Goal: Task Accomplishment & Management: Manage account settings

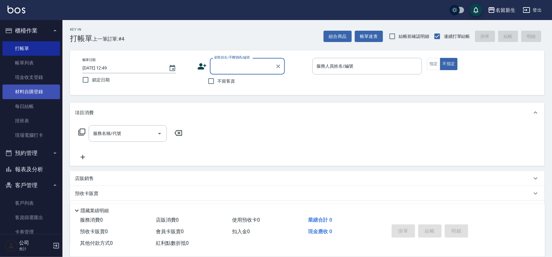
click at [30, 92] on link "材料自購登錄" at bounding box center [32, 91] width 58 height 14
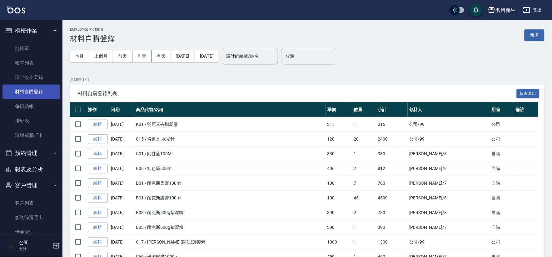
click at [3, 84] on link "材料自購登錄" at bounding box center [32, 91] width 58 height 14
click at [29, 29] on button "櫃檯作業" at bounding box center [32, 31] width 58 height 16
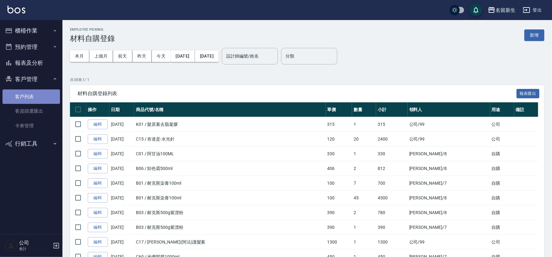
click at [25, 92] on link "客戶列表" at bounding box center [32, 96] width 58 height 14
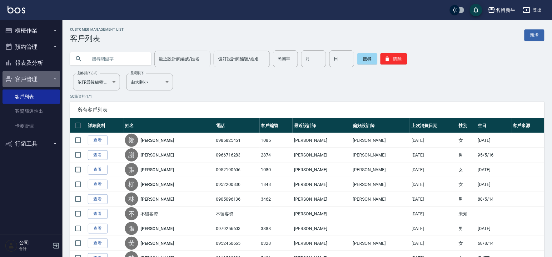
click at [29, 82] on button "客戶管理" at bounding box center [32, 79] width 58 height 16
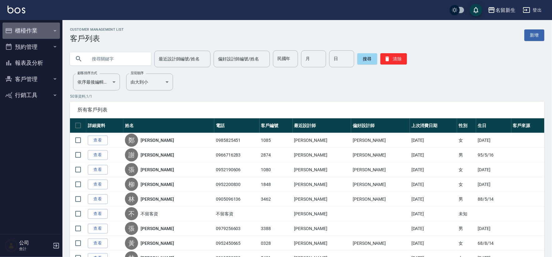
click at [28, 31] on button "櫃檯作業" at bounding box center [32, 31] width 58 height 16
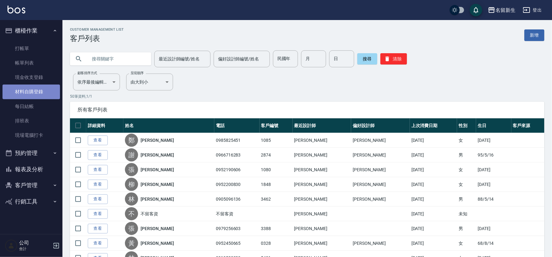
click at [46, 93] on link "材料自購登錄" at bounding box center [32, 91] width 58 height 14
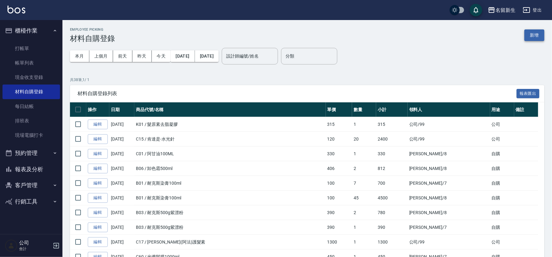
click at [539, 39] on button "新增" at bounding box center [535, 35] width 20 height 12
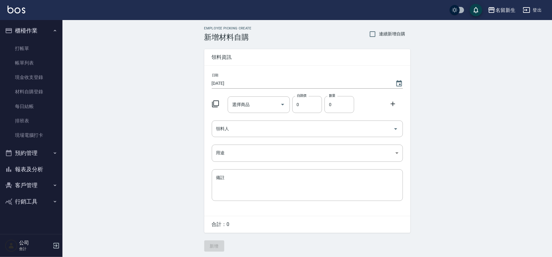
click at [216, 104] on icon at bounding box center [216, 104] width 8 height 8
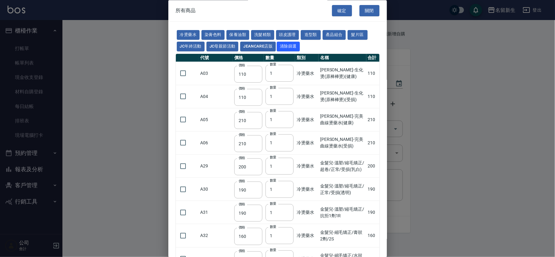
click at [269, 31] on button "洗髮精類" at bounding box center [262, 35] width 23 height 10
type input "170"
type input "180"
type input "190"
type input "230"
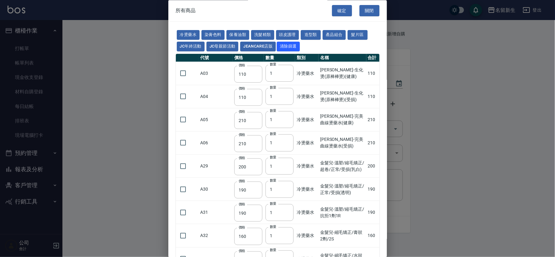
type input "175"
type input "455"
type input "440"
type input "200"
type input "420"
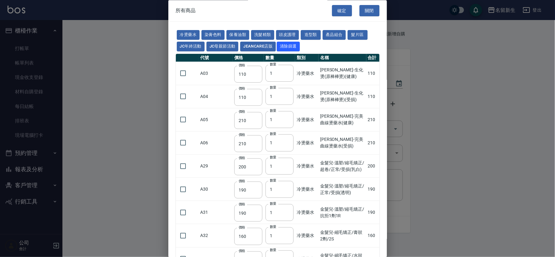
type input "300"
type input "750"
type input "300"
type input "330"
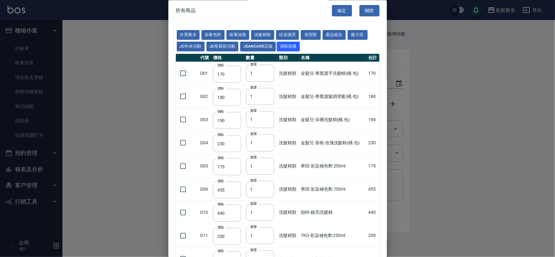
click at [183, 73] on input "checkbox" at bounding box center [183, 73] width 13 height 13
checkbox input "true"
click at [181, 95] on input "checkbox" at bounding box center [183, 96] width 13 height 13
checkbox input "true"
click at [338, 13] on button "確定" at bounding box center [342, 11] width 20 height 12
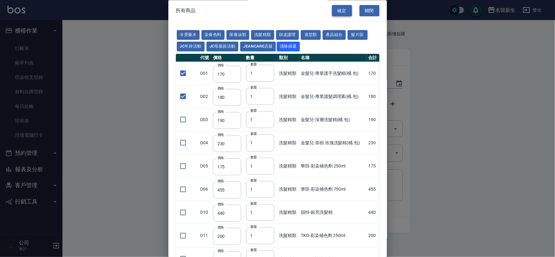
type input "金髮兒-專業護手洗髮精(桶.包)"
type input "170"
type input "1"
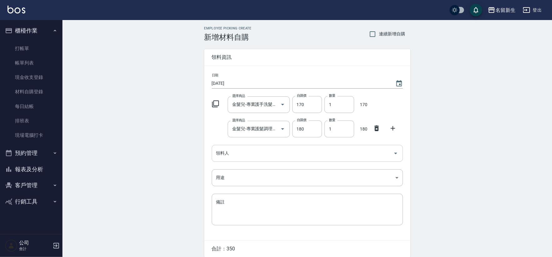
click at [276, 154] on input "領料人" at bounding box center [303, 153] width 176 height 11
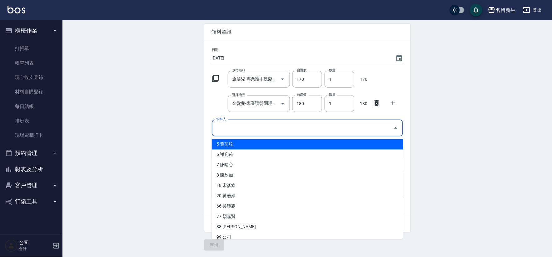
scroll to position [16, 0]
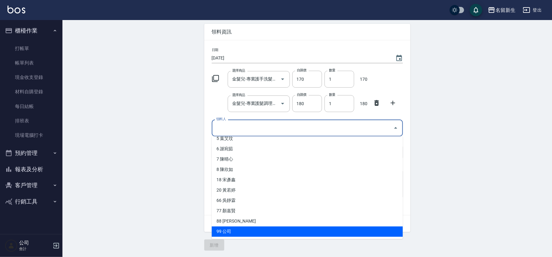
click at [253, 233] on li "99 公司" at bounding box center [307, 231] width 191 height 10
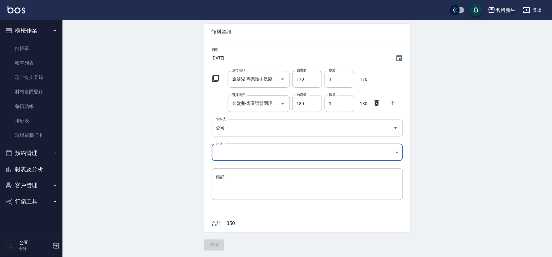
type input "公司"
click at [245, 153] on body "名留新生 登出 櫃檯作業 打帳單 帳單列表 現金收支登錄 材料自購登錄 每日結帳 排班表 現場電腦打卡 預約管理 預約管理 單日預約紀錄 單週預約紀錄 報表及…" at bounding box center [276, 116] width 552 height 282
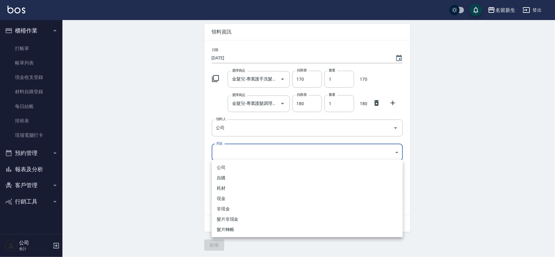
click at [242, 169] on li "公司" at bounding box center [307, 167] width 191 height 10
type input "公司"
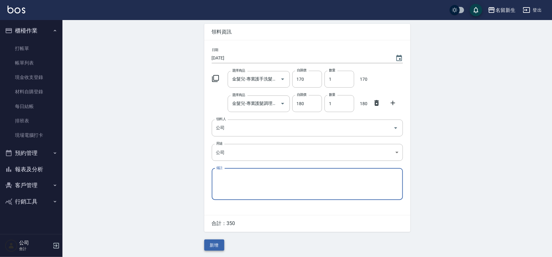
click at [213, 246] on button "新增" at bounding box center [214, 245] width 20 height 12
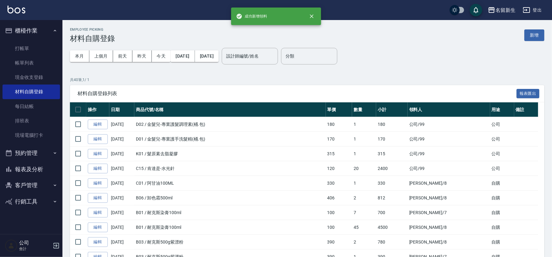
click at [27, 33] on button "櫃檯作業" at bounding box center [32, 31] width 58 height 16
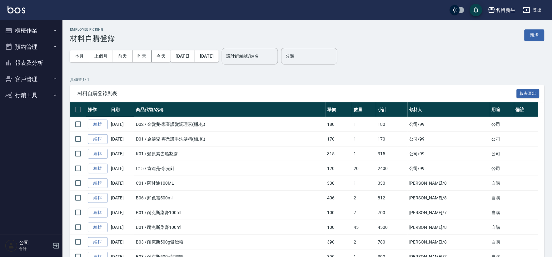
click at [36, 80] on button "客戶管理" at bounding box center [32, 79] width 58 height 16
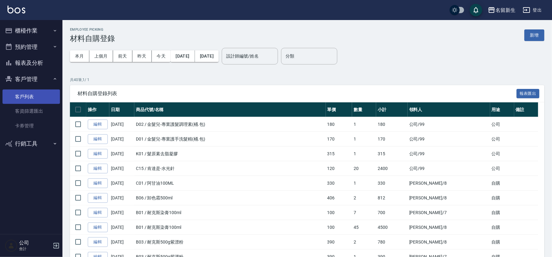
click at [36, 90] on link "客戶列表" at bounding box center [32, 96] width 58 height 14
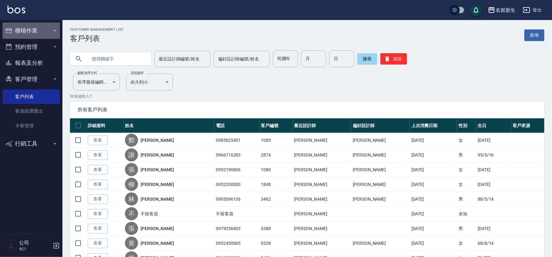
click at [34, 26] on button "櫃檯作業" at bounding box center [32, 31] width 58 height 16
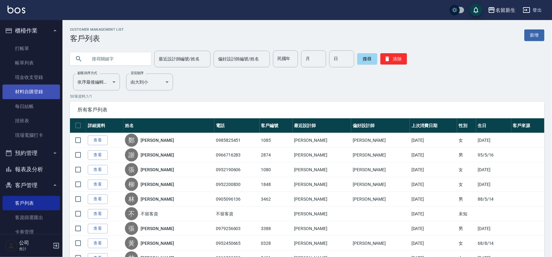
click at [32, 92] on link "材料自購登錄" at bounding box center [32, 91] width 58 height 14
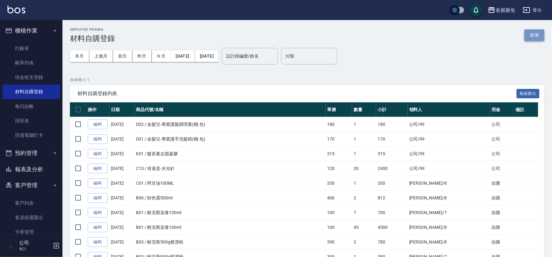
click at [530, 38] on button "新增" at bounding box center [535, 35] width 20 height 12
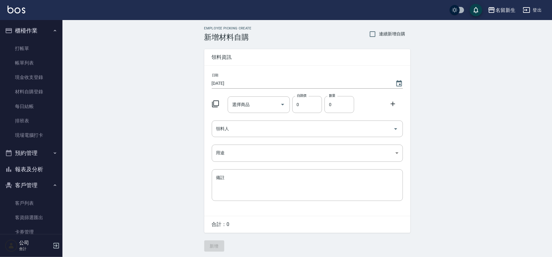
click at [218, 102] on icon at bounding box center [216, 104] width 8 height 8
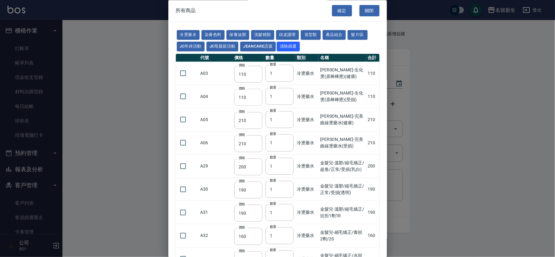
drag, startPoint x: 237, startPoint y: 31, endPoint x: 225, endPoint y: 94, distance: 63.9
click at [237, 31] on button "保養油類" at bounding box center [238, 35] width 23 height 10
type input "330"
type input "50"
type input "330"
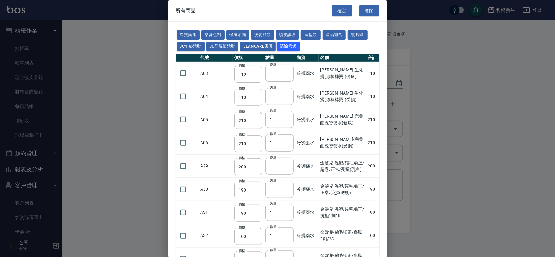
type input "50"
type input "30"
type input "960"
type input "1040"
type input "1520"
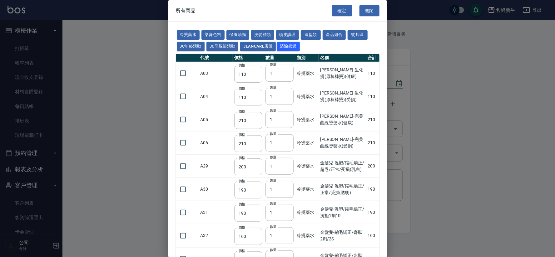
type input "120"
type input "1300"
type input "1520"
type input "2000"
type input "240"
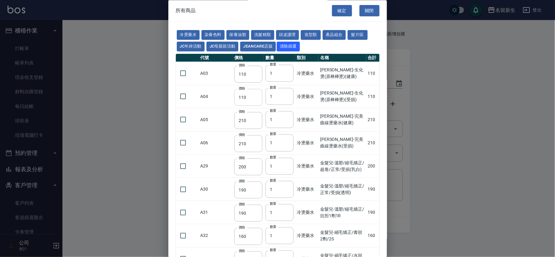
type input "50"
type input "400"
type input "800"
type input "700"
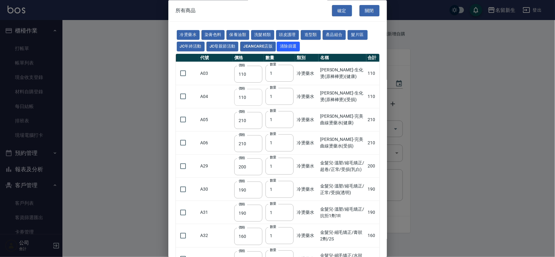
type input "272"
type input "2450"
type input "450"
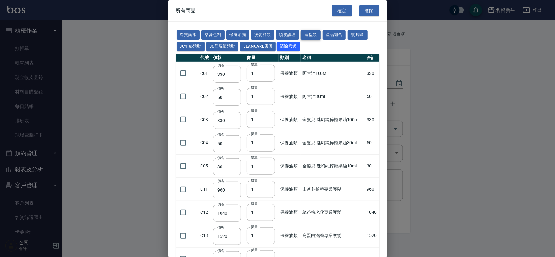
click at [312, 34] on button "造型類" at bounding box center [311, 35] width 20 height 10
type input "110"
type input "100"
type input "200"
type input "70"
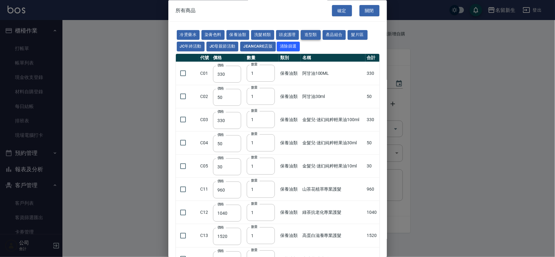
type input "300"
type input "260"
type input "80"
type input "252"
type input "450"
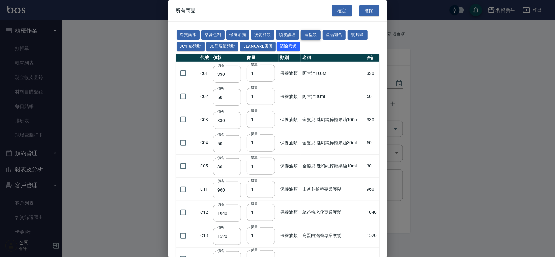
type input "490"
type input "595"
type input "345"
type input "90"
type input "110"
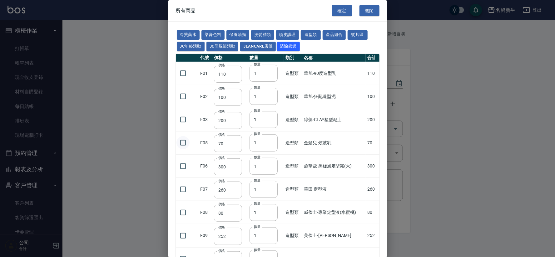
click at [180, 143] on input "checkbox" at bounding box center [183, 142] width 13 height 13
checkbox input "true"
click at [341, 11] on button "確定" at bounding box center [342, 11] width 20 height 12
type input "金髮兒-炫波乳"
type input "70"
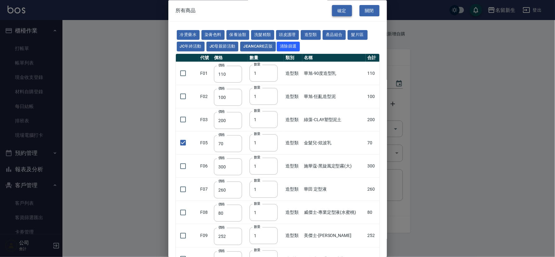
type input "1"
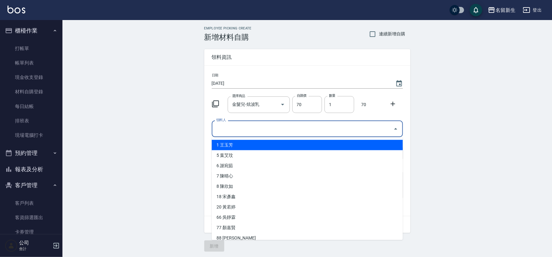
click at [238, 130] on input "領料人" at bounding box center [303, 128] width 176 height 11
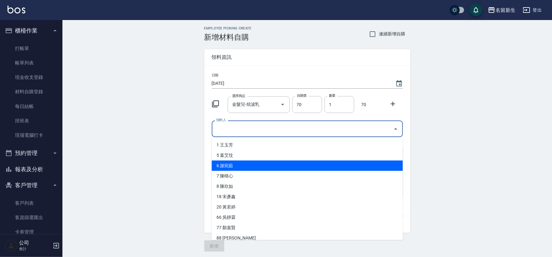
click at [242, 168] on li "6 謝宛茹" at bounding box center [307, 165] width 191 height 10
type input "[PERSON_NAME]"
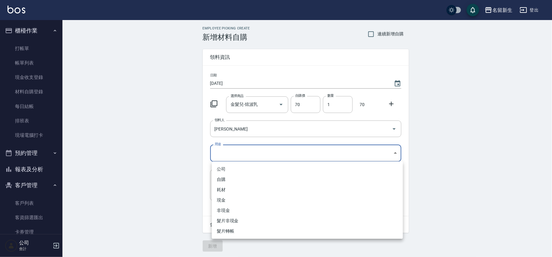
click at [241, 153] on body "名留新生 登出 櫃檯作業 打帳單 帳單列表 現金收支登錄 材料自購登錄 每日結帳 排班表 現場電腦打卡 預約管理 預約管理 單日預約紀錄 單週預約紀錄 報表及…" at bounding box center [276, 129] width 552 height 258
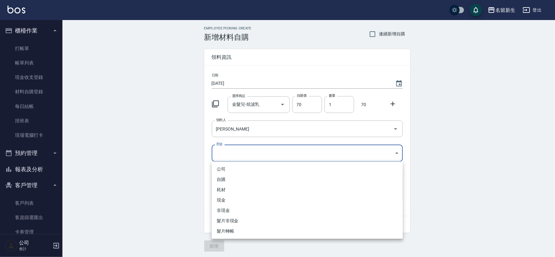
click at [238, 177] on li "自購" at bounding box center [307, 179] width 191 height 10
type input "自購"
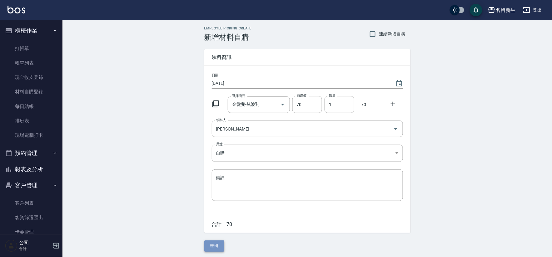
click at [216, 243] on button "新增" at bounding box center [214, 246] width 20 height 12
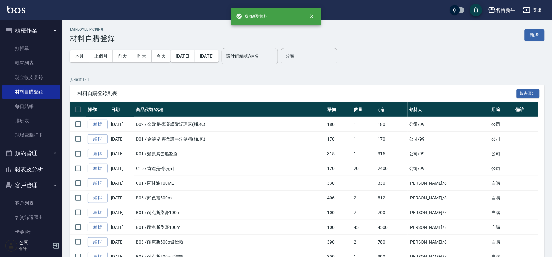
click at [275, 52] on input "設計師編號/姓名" at bounding box center [250, 56] width 51 height 11
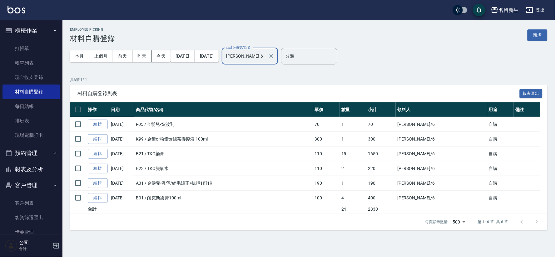
type input "[PERSON_NAME]-6"
click at [16, 39] on ul "打帳單 帳單列表 現金收支登錄 材料自購登錄 每日結帳 排班表 現場電腦打卡" at bounding box center [32, 92] width 58 height 106
click at [19, 31] on button "櫃檯作業" at bounding box center [32, 31] width 58 height 16
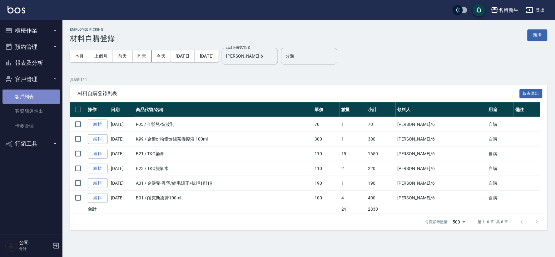
click at [21, 97] on link "客戶列表" at bounding box center [32, 96] width 58 height 14
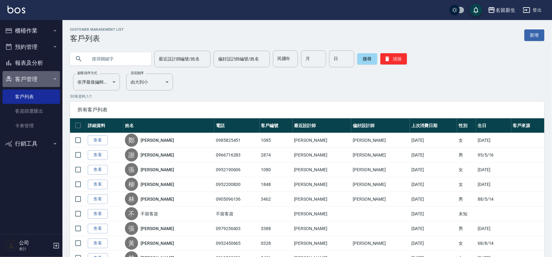
click at [36, 78] on button "客戶管理" at bounding box center [32, 79] width 58 height 16
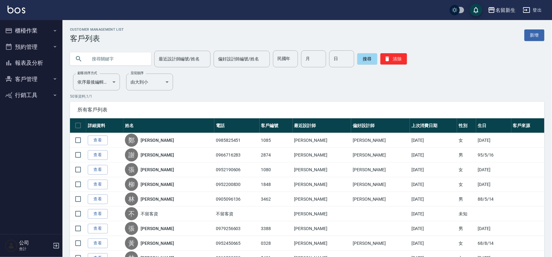
click at [36, 78] on button "客戶管理" at bounding box center [32, 79] width 58 height 16
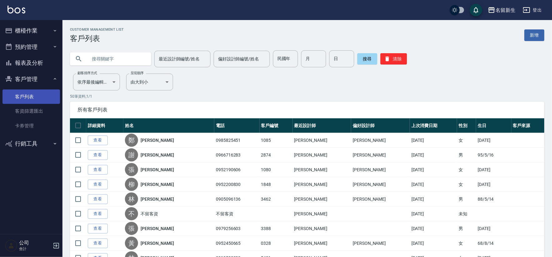
click at [42, 99] on link "客戶列表" at bounding box center [32, 96] width 58 height 14
click at [285, 58] on div "民國年 民國年" at bounding box center [285, 58] width 25 height 17
type input "65"
type input "05"
type input "12"
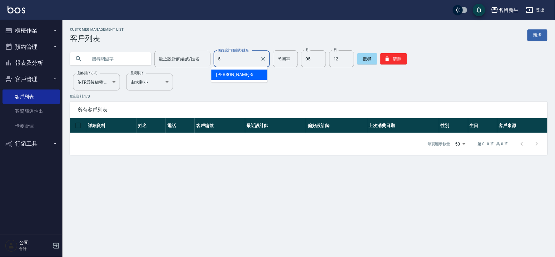
type input "51"
click at [262, 59] on icon "Clear" at bounding box center [264, 59] width 4 height 4
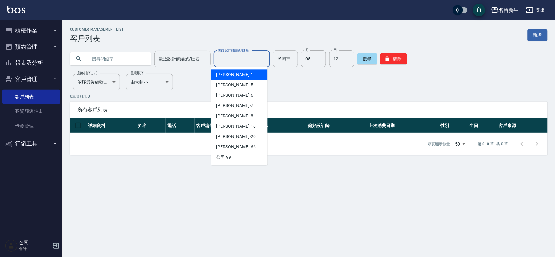
click at [285, 66] on input "民國年" at bounding box center [285, 58] width 25 height 17
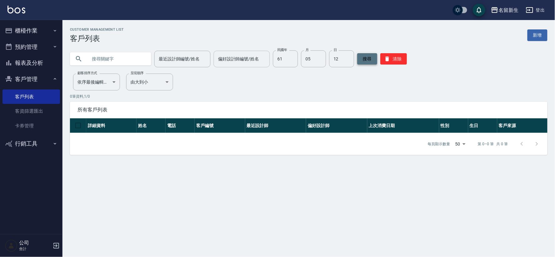
click at [367, 58] on button "搜尋" at bounding box center [368, 58] width 20 height 11
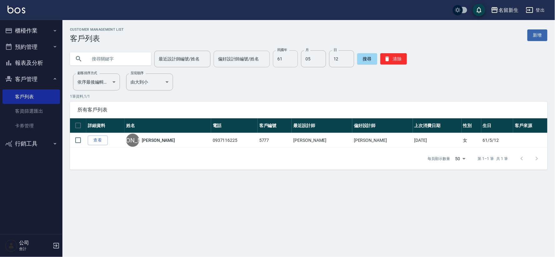
click at [278, 61] on input "61" at bounding box center [285, 58] width 25 height 17
type input "84"
type input "07"
type input "22"
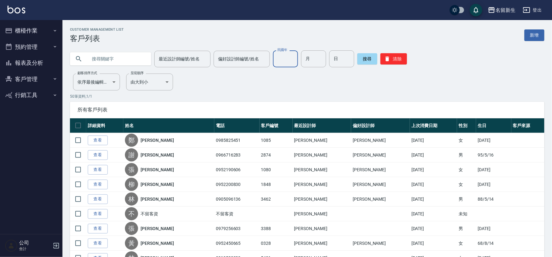
click at [279, 51] on div "民國年 民國年" at bounding box center [285, 58] width 25 height 17
type input "73"
type input "11"
type input "19"
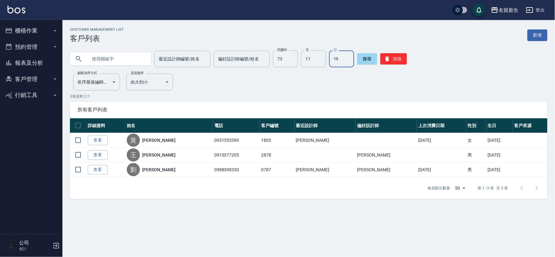
click at [33, 26] on button "櫃檯作業" at bounding box center [32, 31] width 58 height 16
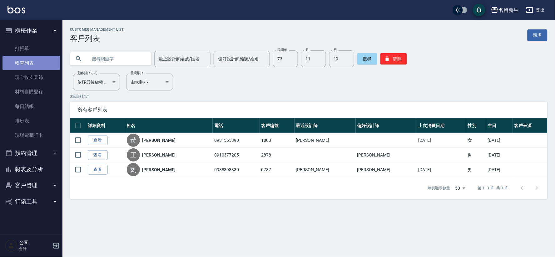
click at [41, 65] on link "帳單列表" at bounding box center [32, 63] width 58 height 14
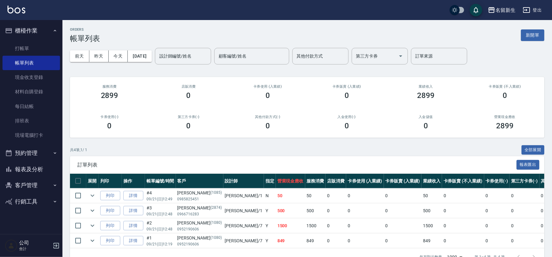
click at [96, 62] on div "前天 昨天 今天 2025/09/21 設計師編號/姓名 設計師編號/姓名 顧客編號/姓名 顧客編號/姓名 其他付款方式 其他付款方式 第三方卡券 第三方卡券…" at bounding box center [307, 56] width 475 height 27
click at [100, 55] on button "昨天" at bounding box center [98, 56] width 19 height 12
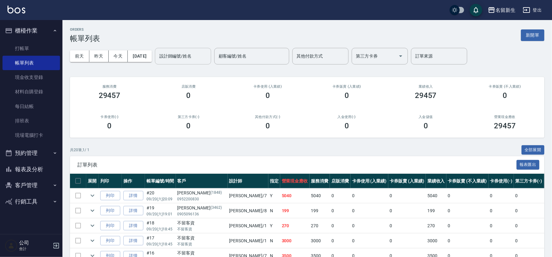
click at [183, 49] on div "設計師編號/姓名" at bounding box center [183, 56] width 56 height 17
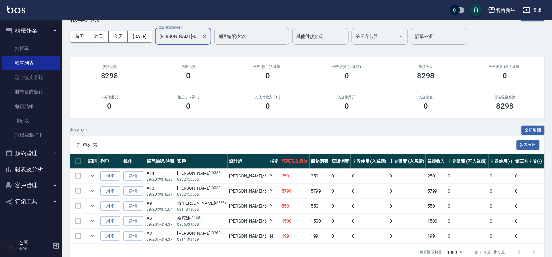
scroll to position [36, 0]
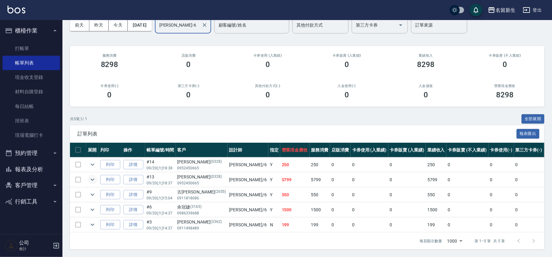
type input "[PERSON_NAME]-6"
click at [91, 176] on icon "expand row" at bounding box center [93, 180] width 8 height 8
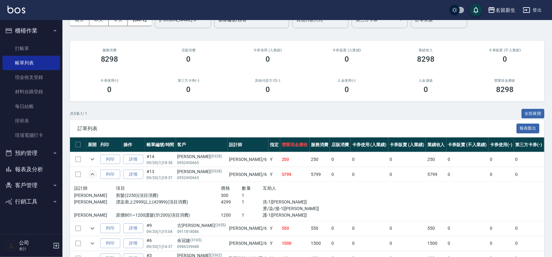
click at [32, 28] on button "櫃檯作業" at bounding box center [32, 31] width 58 height 16
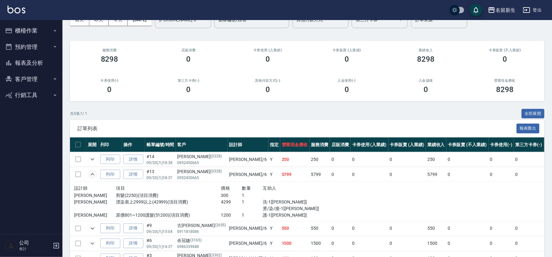
click at [36, 64] on button "報表及分析" at bounding box center [32, 63] width 58 height 16
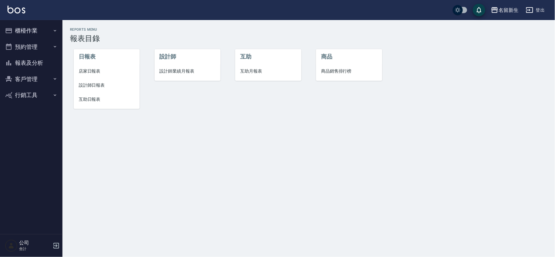
click at [90, 98] on span "互助日報表" at bounding box center [107, 99] width 56 height 7
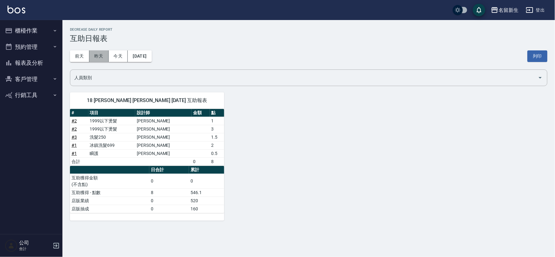
click at [97, 57] on button "昨天" at bounding box center [98, 56] width 19 height 12
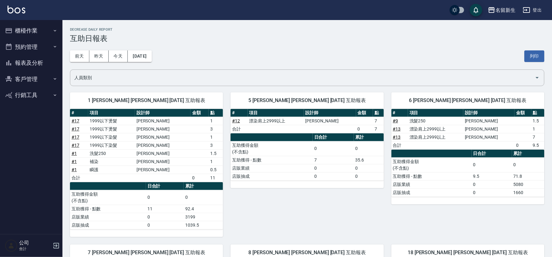
click at [34, 65] on button "報表及分析" at bounding box center [32, 63] width 58 height 16
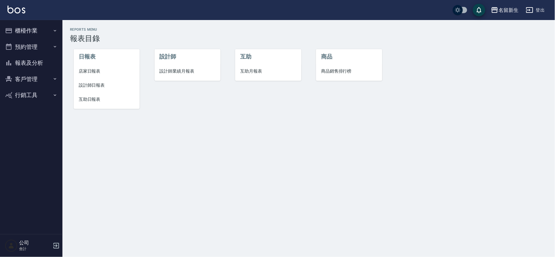
click at [191, 69] on span "設計師業績月報表" at bounding box center [188, 71] width 56 height 7
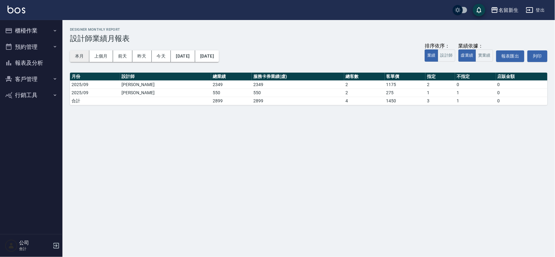
click at [79, 57] on button "本月" at bounding box center [79, 56] width 19 height 12
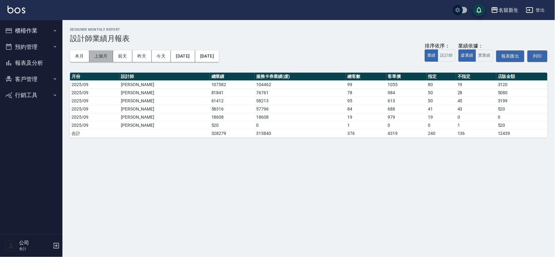
click at [108, 56] on button "上個月" at bounding box center [101, 56] width 24 height 12
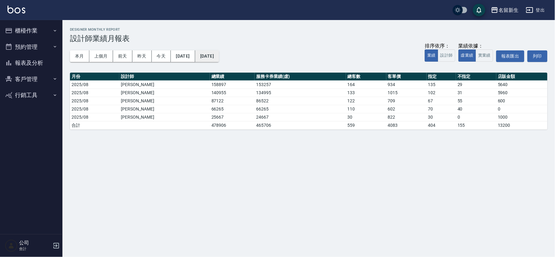
click at [219, 55] on button "2025/08/31" at bounding box center [207, 56] width 24 height 12
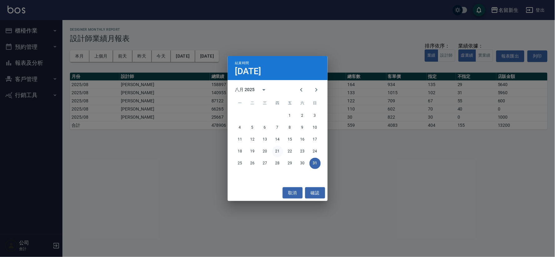
click at [279, 152] on button "21" at bounding box center [277, 151] width 11 height 11
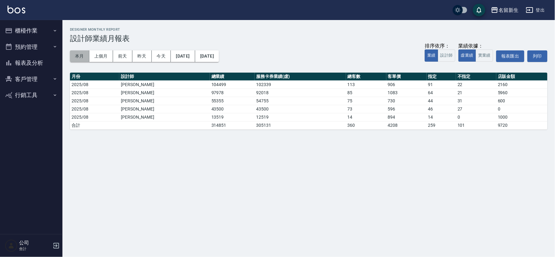
click at [79, 56] on button "本月" at bounding box center [79, 56] width 19 height 12
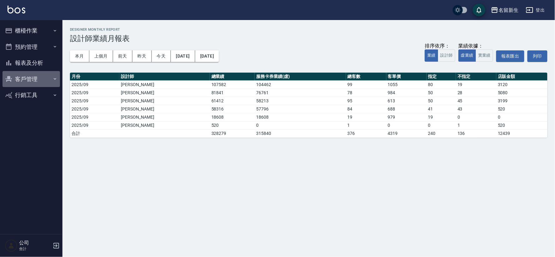
click at [16, 79] on button "客戶管理" at bounding box center [32, 79] width 58 height 16
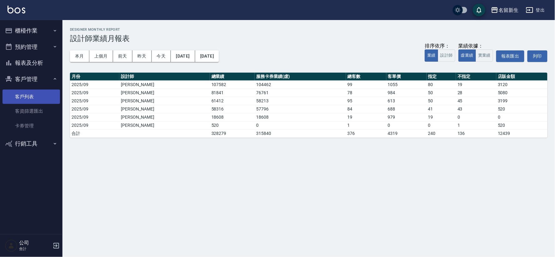
click at [23, 93] on link "客戶列表" at bounding box center [32, 96] width 58 height 14
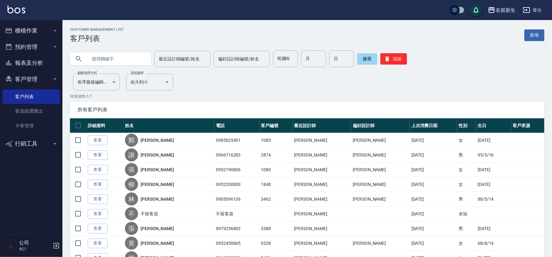
click at [39, 80] on button "客戶管理" at bounding box center [32, 79] width 58 height 16
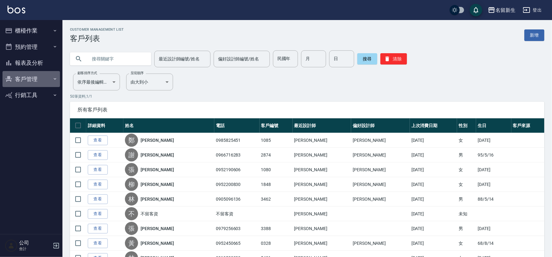
click at [39, 80] on button "客戶管理" at bounding box center [32, 79] width 58 height 16
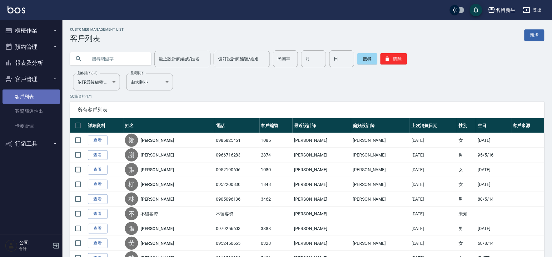
drag, startPoint x: 42, startPoint y: 98, endPoint x: 94, endPoint y: 130, distance: 61.6
click at [42, 98] on link "客戶列表" at bounding box center [32, 96] width 58 height 14
click at [289, 60] on input "民國年" at bounding box center [285, 58] width 25 height 17
type input "97"
type input "04"
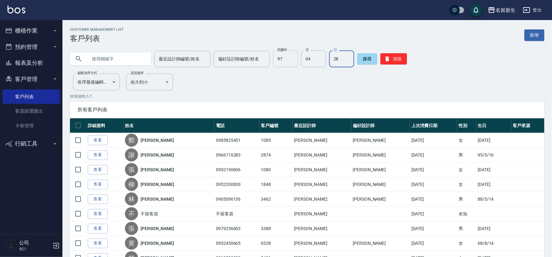
type input "28"
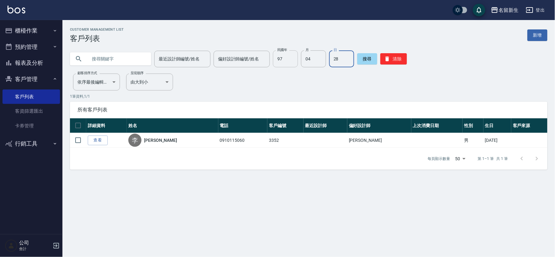
drag, startPoint x: 392, startPoint y: 59, endPoint x: 293, endPoint y: 51, distance: 98.7
click at [392, 59] on button "清除" at bounding box center [394, 58] width 27 height 11
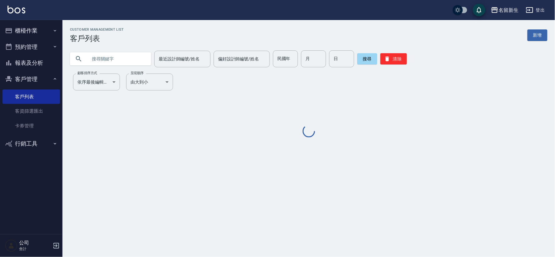
click at [125, 53] on input "text" at bounding box center [117, 58] width 59 height 17
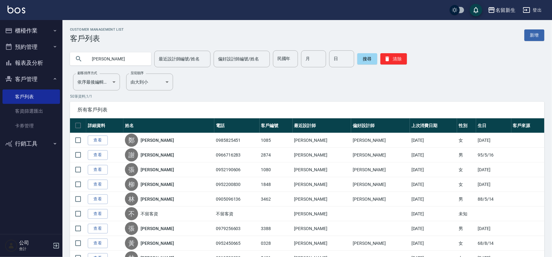
type input "鍾紫"
